Goal: Use online tool/utility

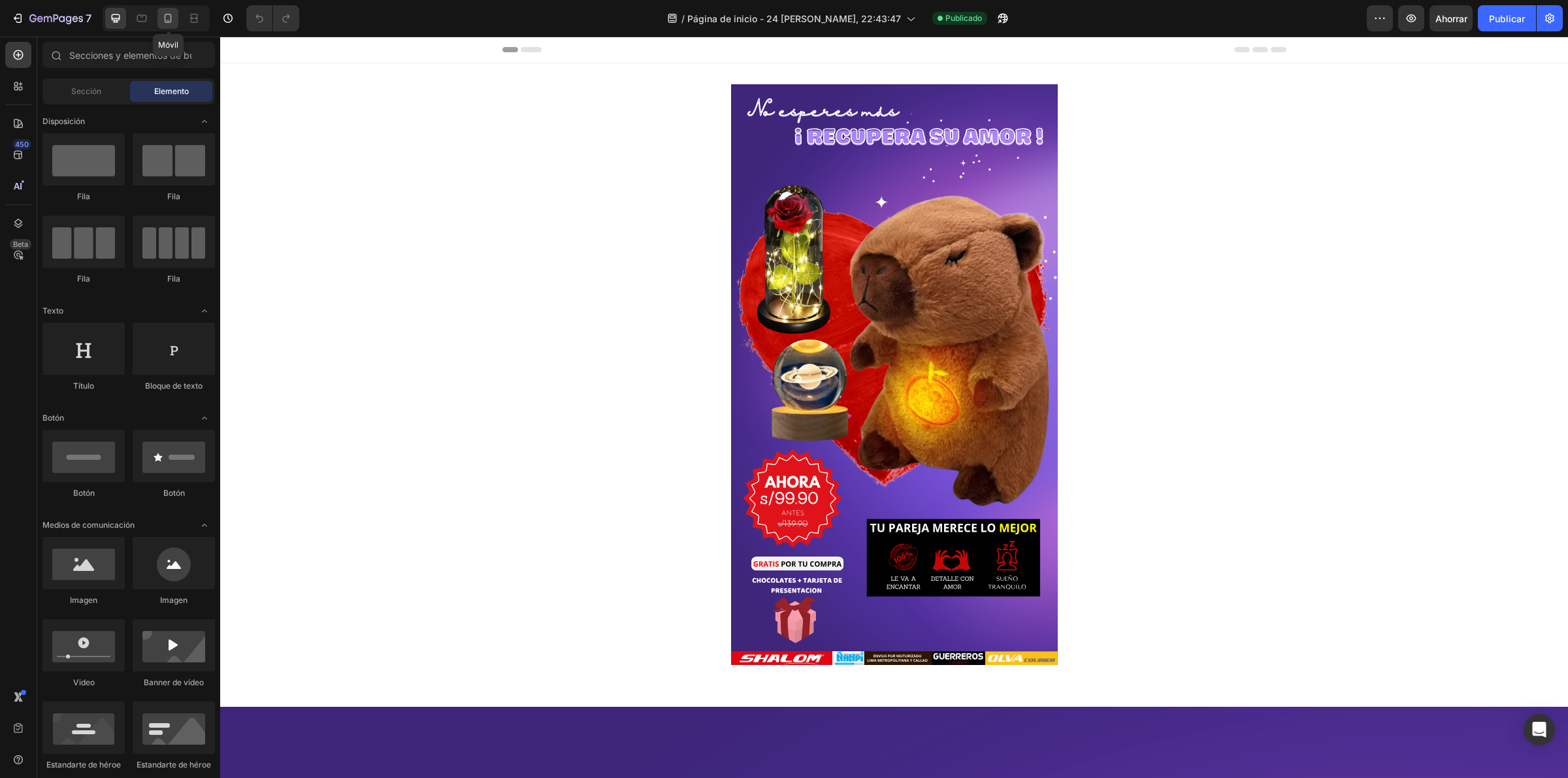
drag, startPoint x: 167, startPoint y: 20, endPoint x: 433, endPoint y: 175, distance: 307.9
click at [167, 20] on icon at bounding box center [168, 18] width 7 height 9
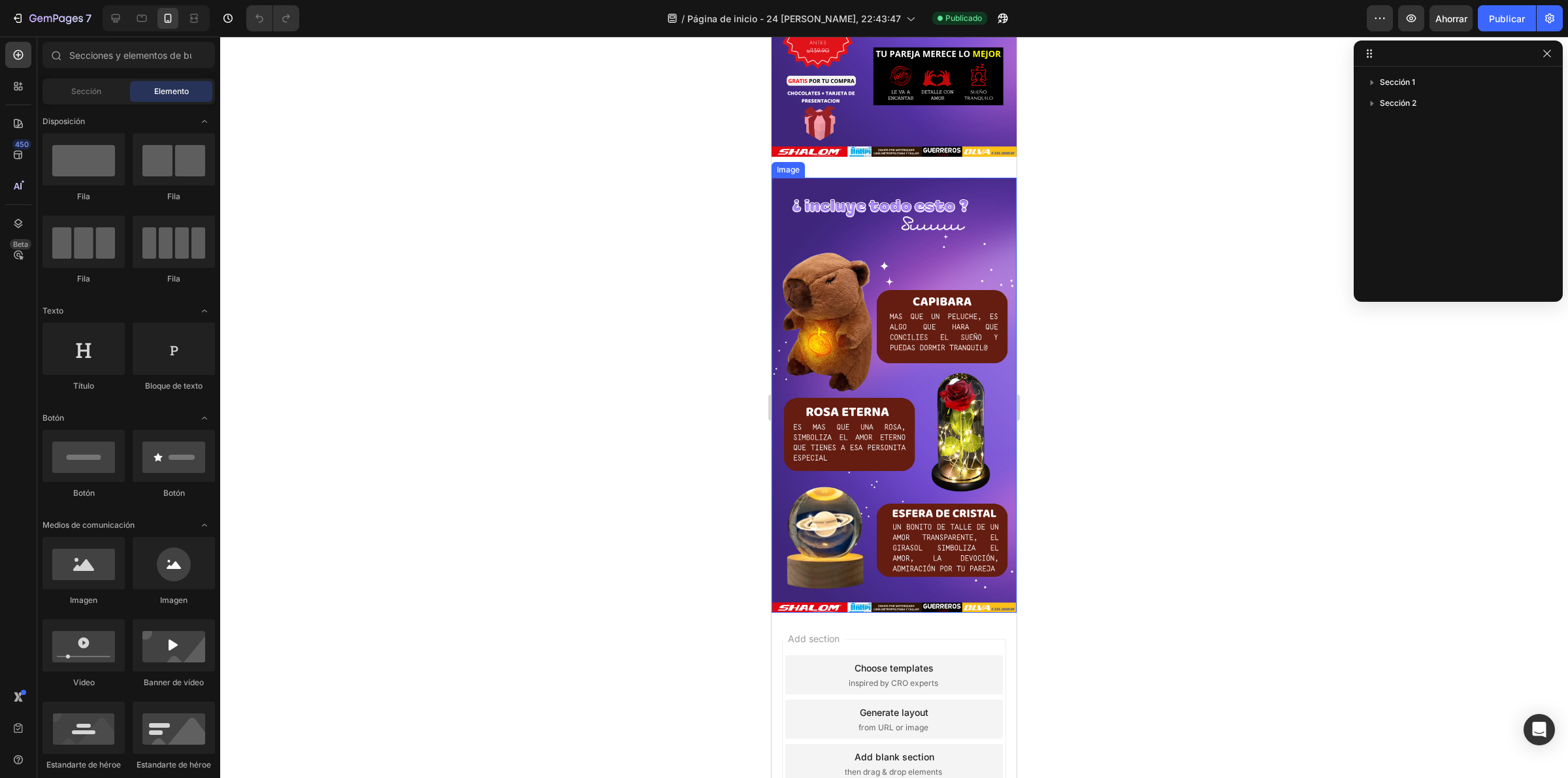
scroll to position [412, 0]
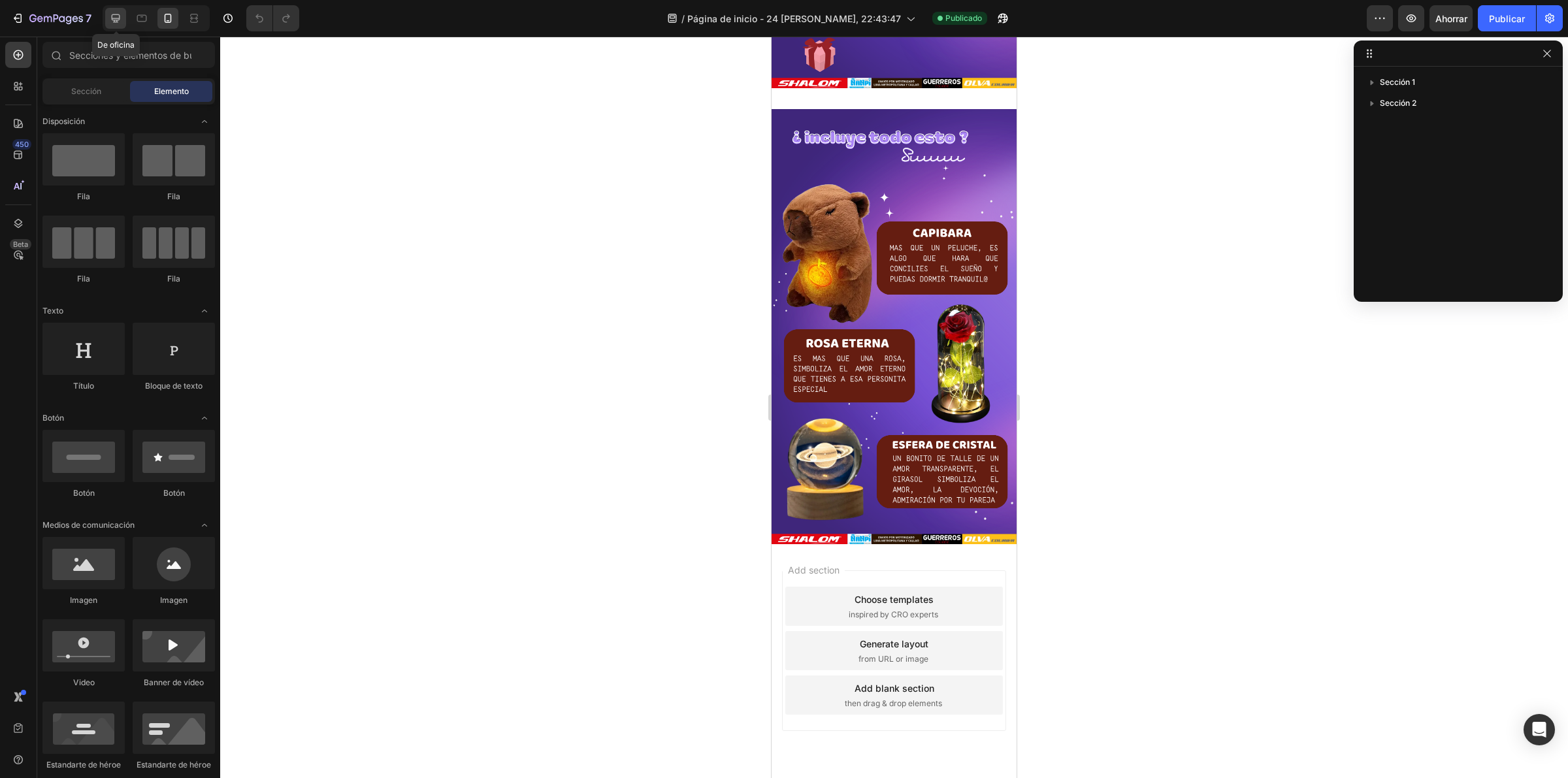
click at [110, 19] on icon at bounding box center [116, 18] width 13 height 13
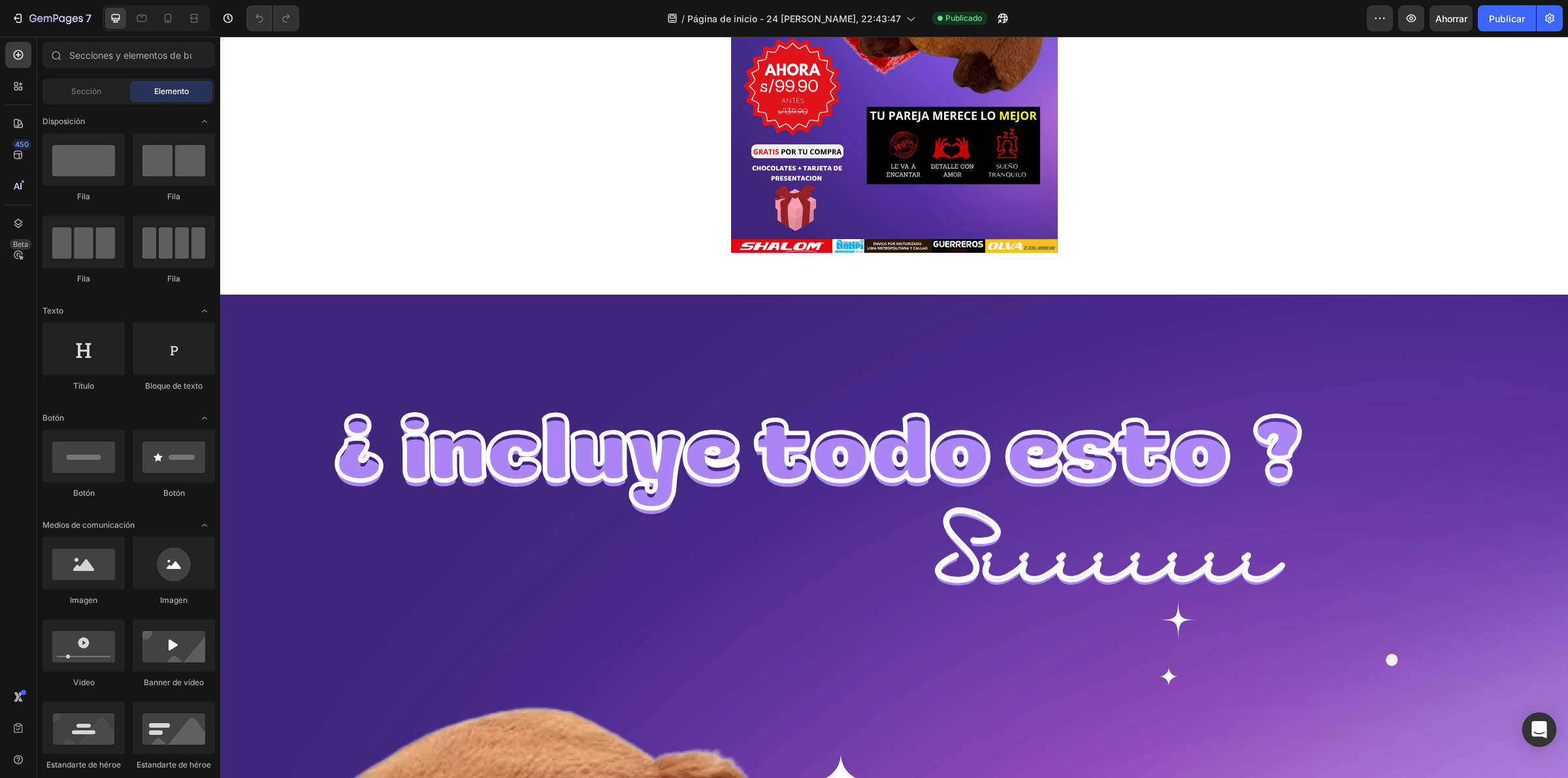
click at [1539, 724] on icon "Abrir Intercom Messenger" at bounding box center [1538, 730] width 15 height 17
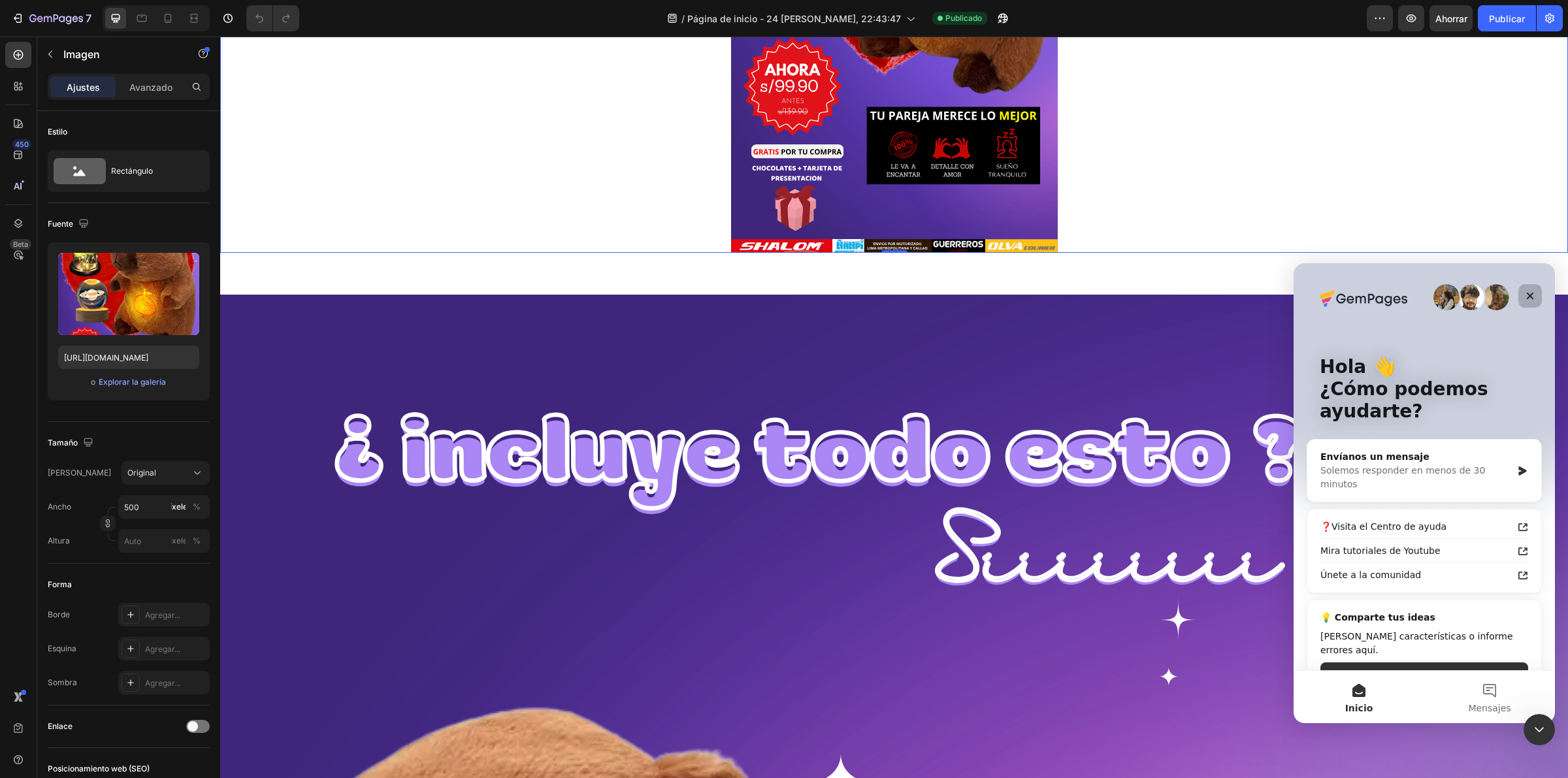
click at [1527, 297] on icon "Cerrar" at bounding box center [1530, 296] width 7 height 7
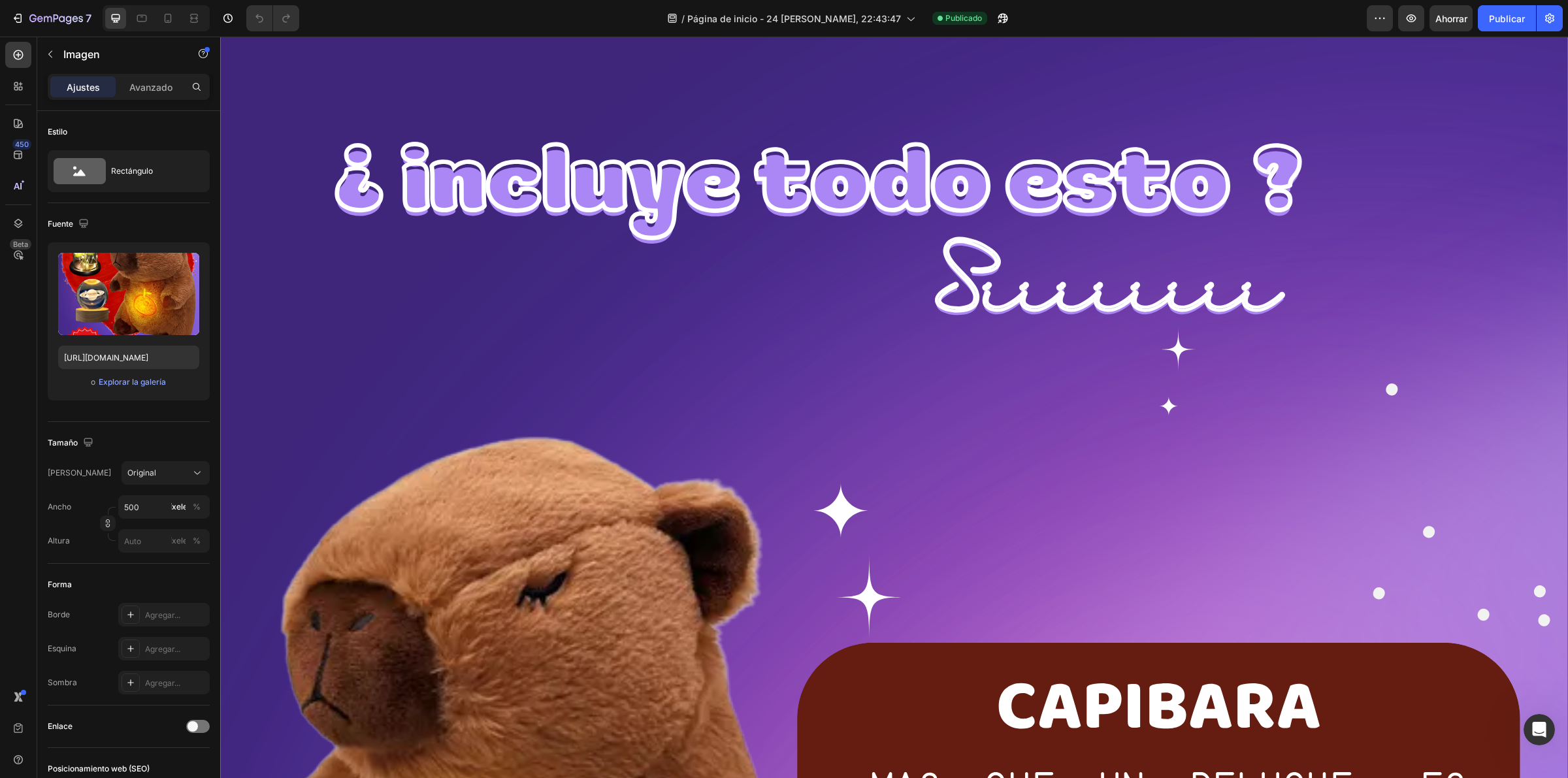
scroll to position [571, 0]
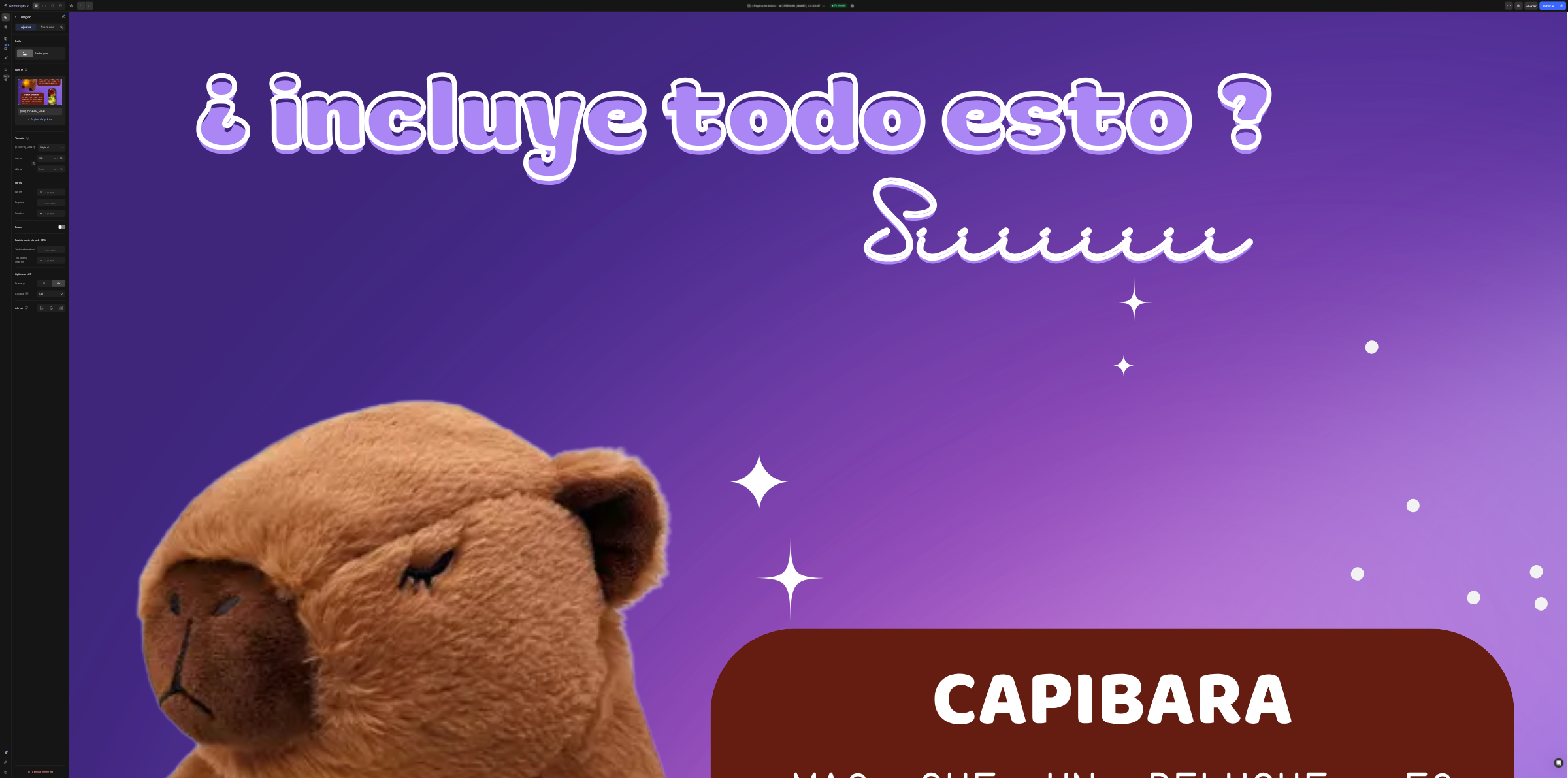
scroll to position [0, 0]
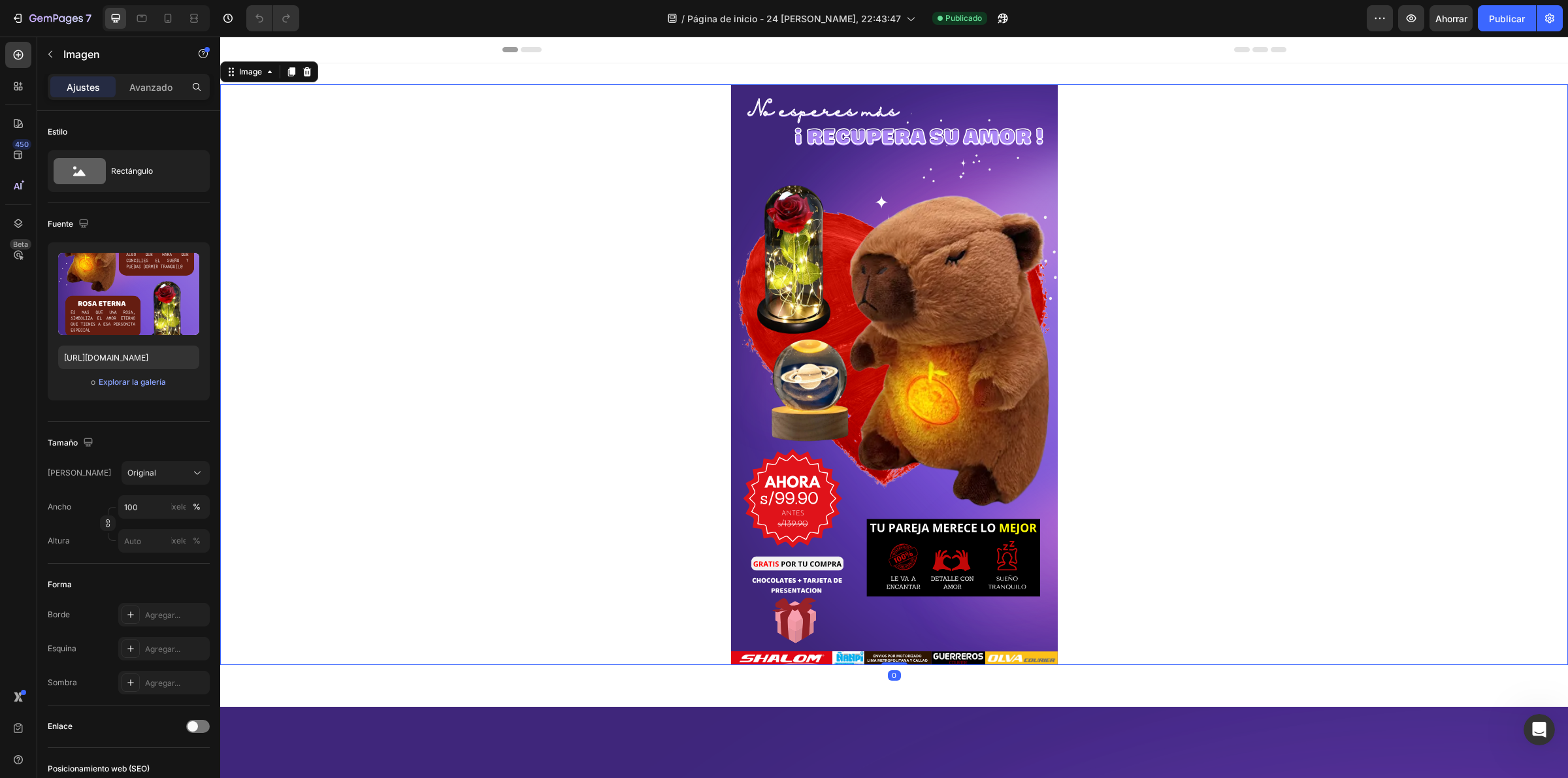
click at [927, 260] on img at bounding box center [895, 374] width 327 height 580
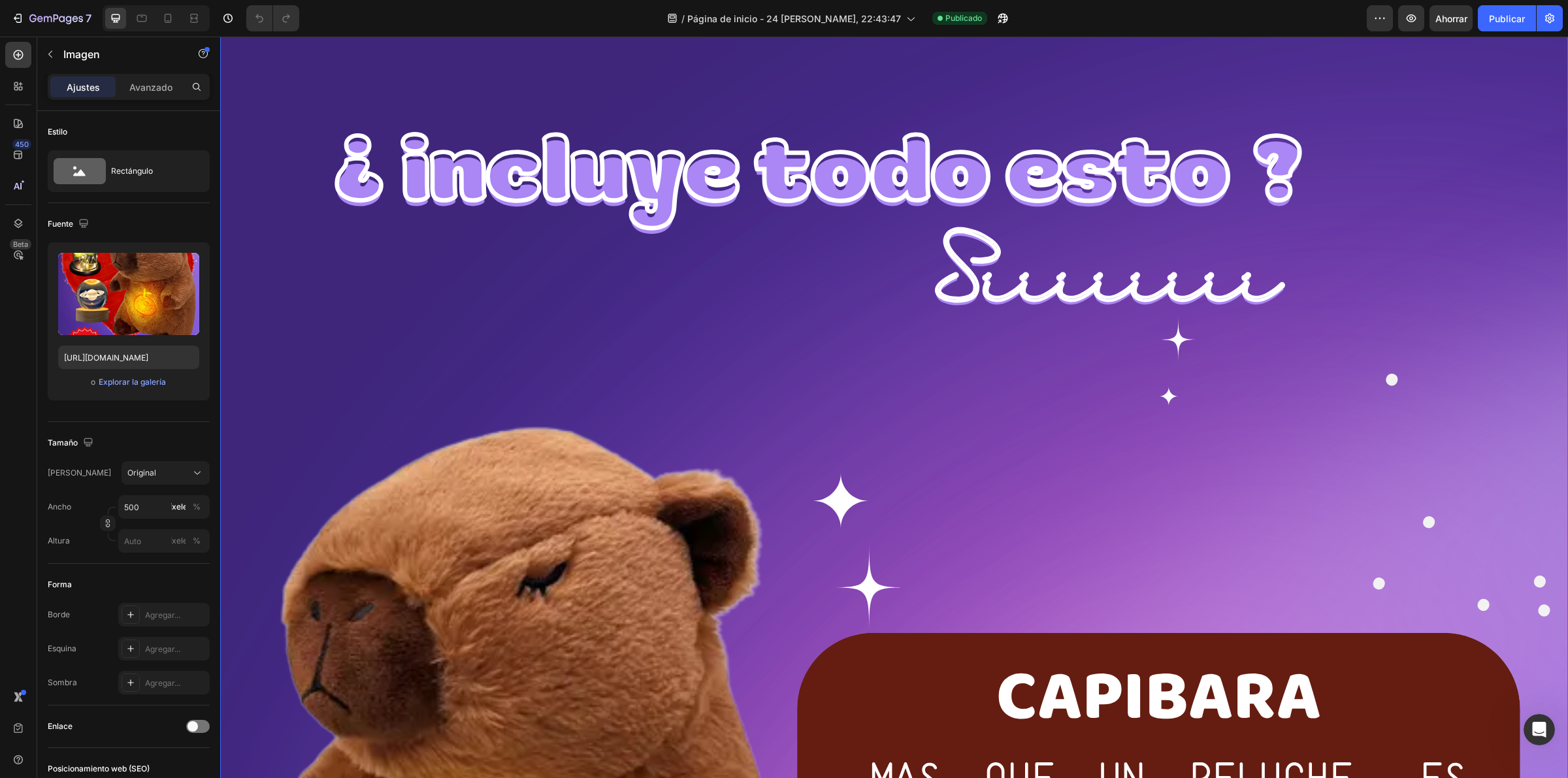
scroll to position [571, 0]
